Goal: Information Seeking & Learning: Learn about a topic

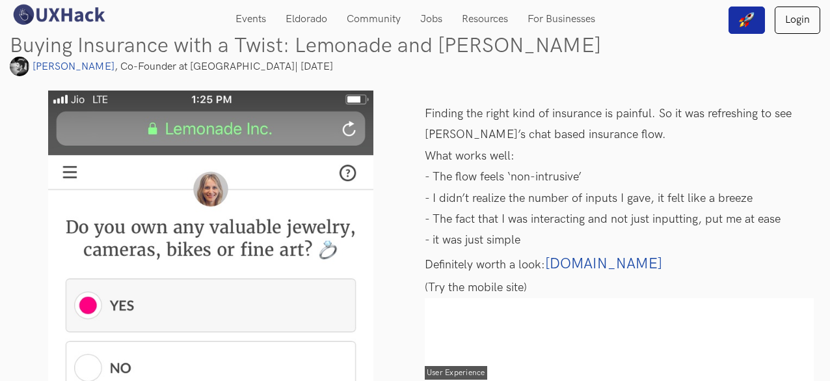
scroll to position [33, 0]
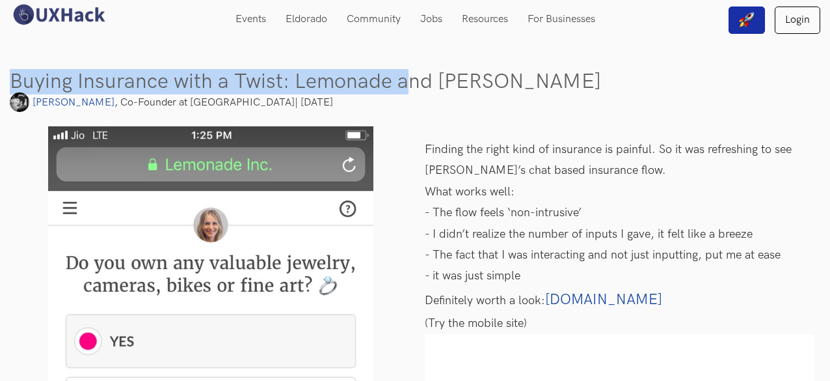
drag, startPoint x: 12, startPoint y: 76, endPoint x: 399, endPoint y: 81, distance: 387.8
click at [399, 81] on h2 "Buying Insurance with a Twist: Lemonade and [PERSON_NAME]" at bounding box center [415, 81] width 811 height 21
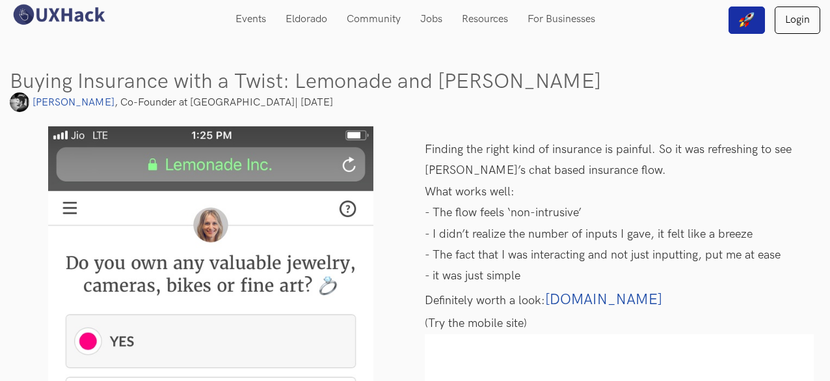
click at [487, 224] on p "- I didn’t realize the number of inputs I gave, it felt like a breeze" at bounding box center [619, 234] width 389 height 21
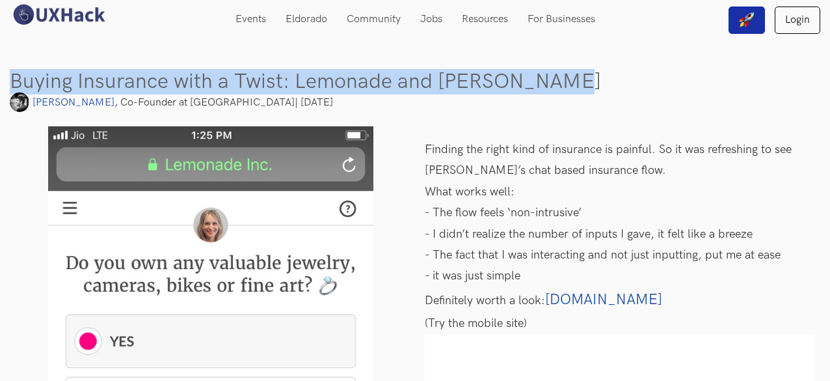
drag, startPoint x: 10, startPoint y: 84, endPoint x: 567, endPoint y: 87, distance: 557.0
click at [567, 87] on h2 "Buying Insurance with a Twist: Lemonade and [PERSON_NAME]" at bounding box center [415, 81] width 811 height 21
copy h2 "Buying Insurance with a Twist: Lemonade and [PERSON_NAME]"
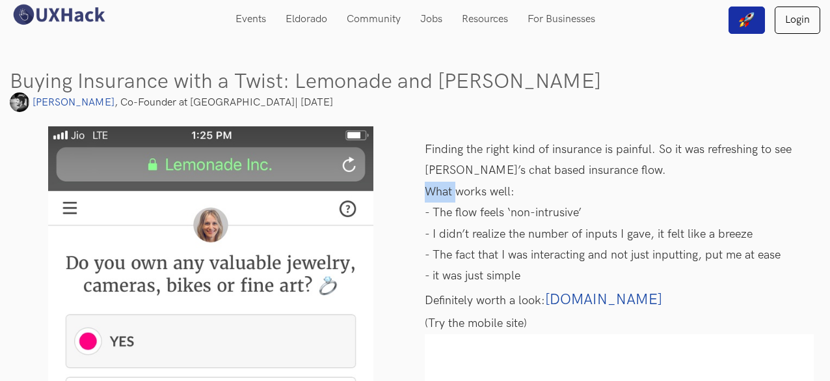
drag, startPoint x: 427, startPoint y: 195, endPoint x: 459, endPoint y: 200, distance: 33.1
click at [459, 200] on p "What works well:" at bounding box center [619, 192] width 389 height 21
click at [448, 211] on p "- The flow feels ‘non-intrusive’" at bounding box center [619, 212] width 389 height 21
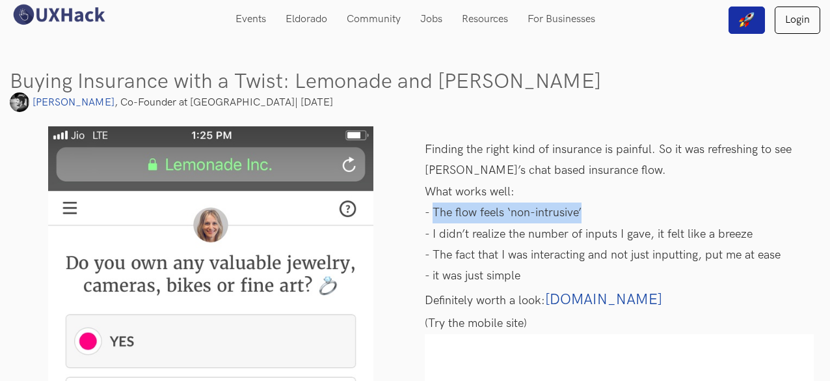
drag, startPoint x: 434, startPoint y: 212, endPoint x: 586, endPoint y: 216, distance: 151.6
click at [586, 216] on p "- The flow feels ‘non-intrusive’" at bounding box center [619, 212] width 389 height 21
